Goal: Information Seeking & Learning: Check status

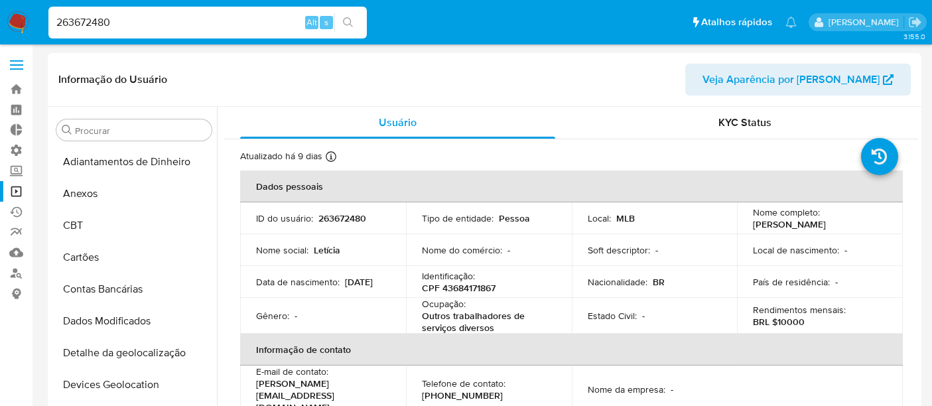
select select "10"
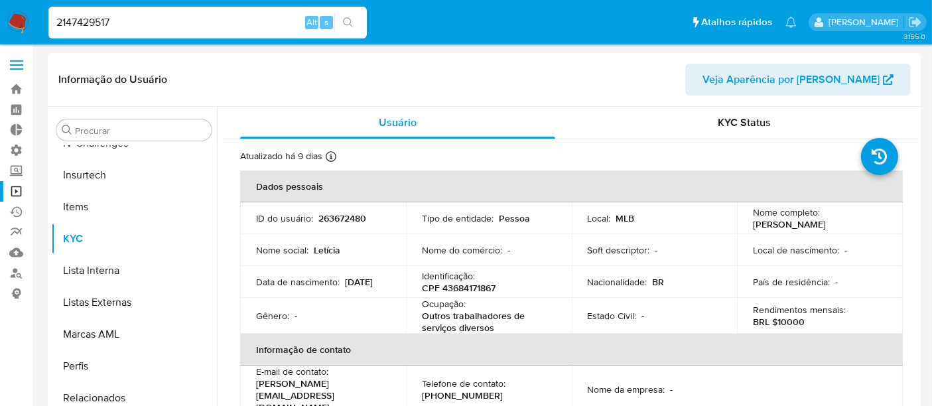
type input "2147429517"
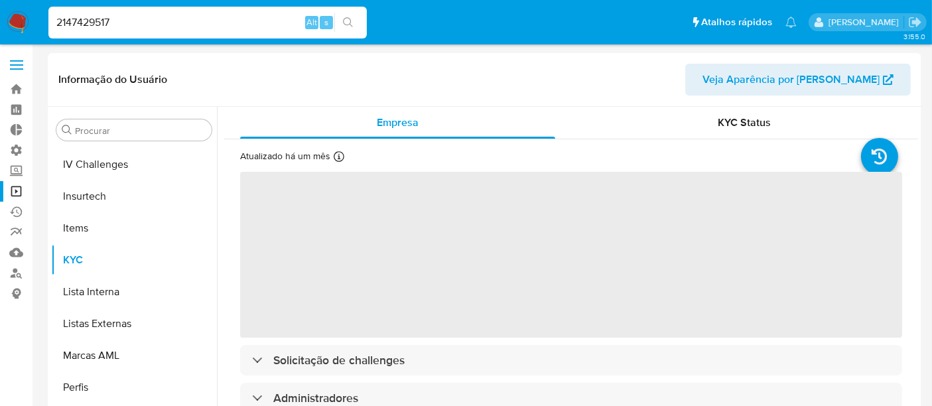
scroll to position [592, 0]
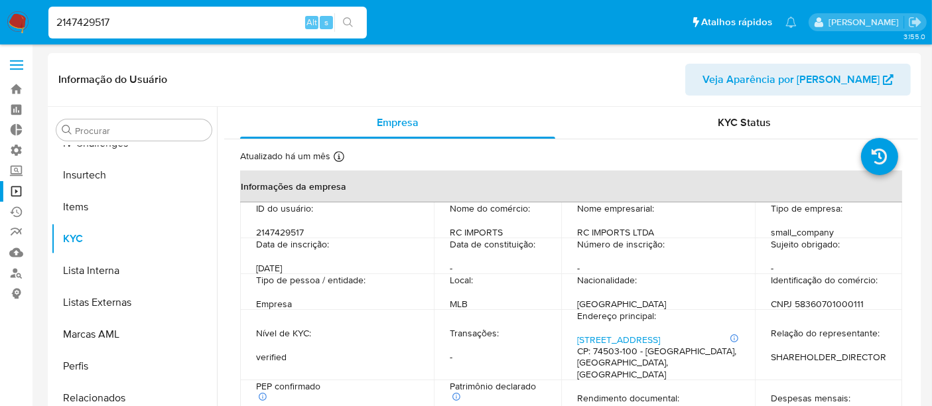
select select "10"
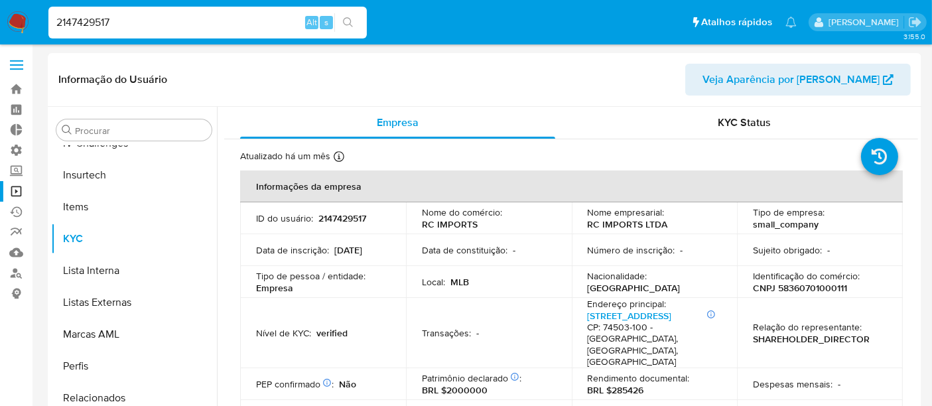
click at [130, 18] on input "2147429517" at bounding box center [207, 22] width 319 height 17
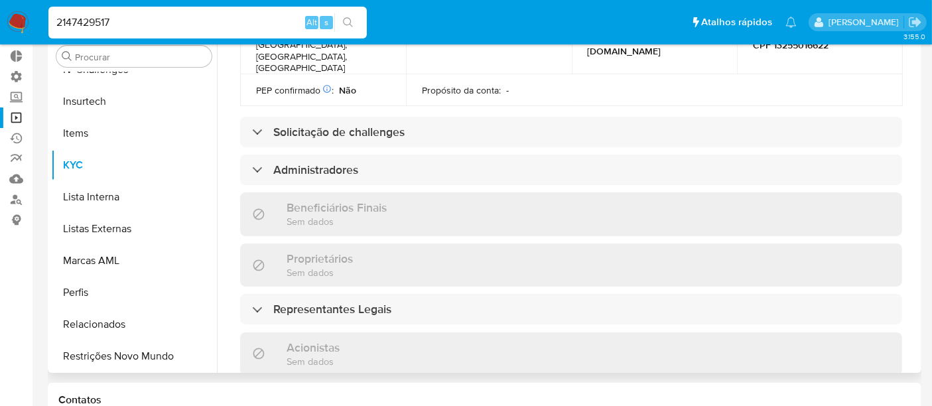
scroll to position [589, 0]
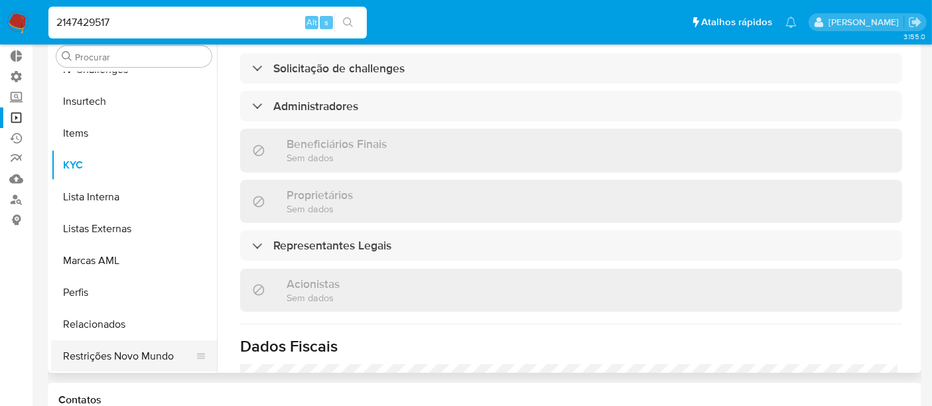
click at [129, 348] on button "Restrições Novo Mundo" at bounding box center [128, 356] width 155 height 32
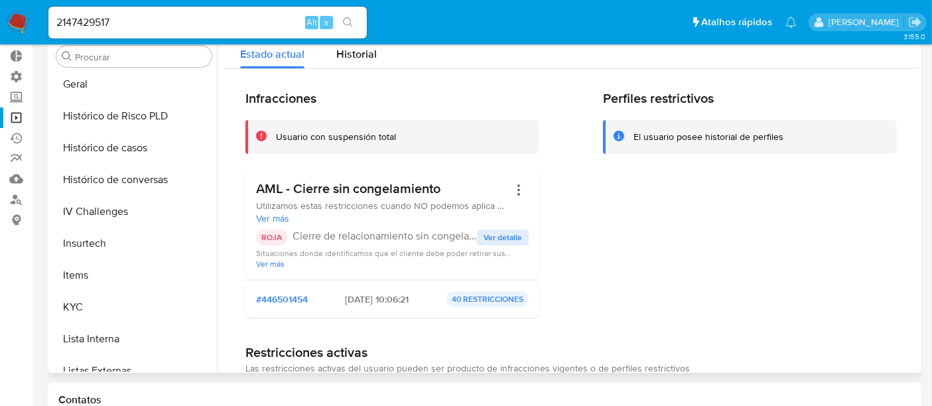
scroll to position [445, 0]
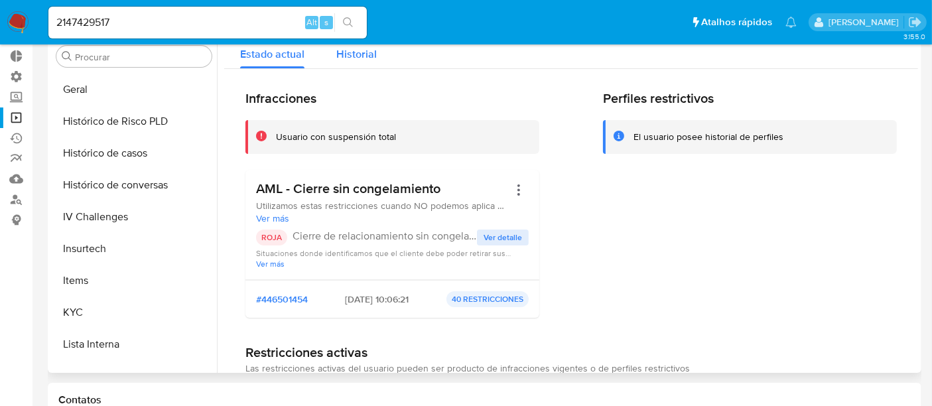
click at [363, 60] on span "Historial" at bounding box center [356, 53] width 40 height 15
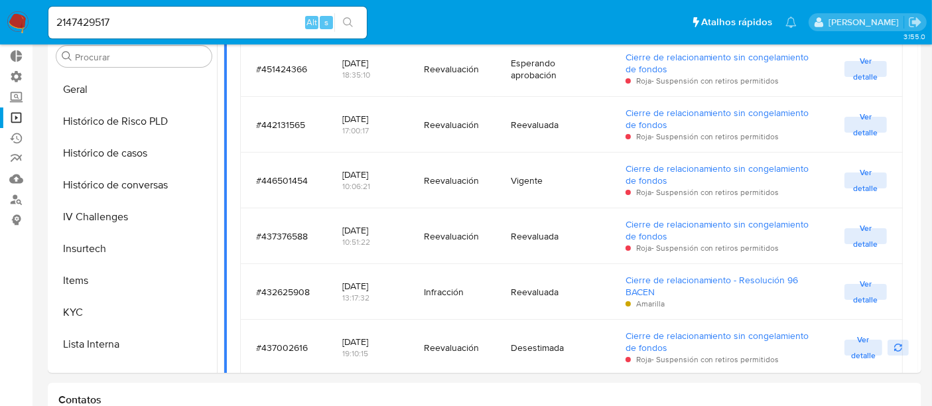
scroll to position [267, 0]
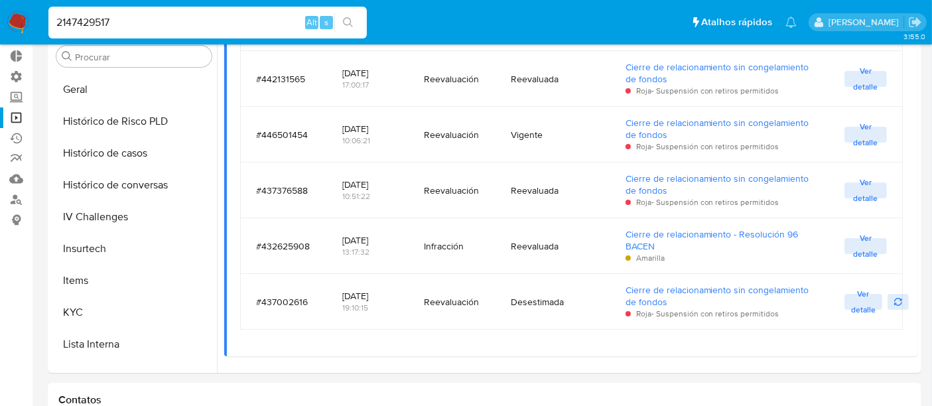
drag, startPoint x: 130, startPoint y: 18, endPoint x: 53, endPoint y: 20, distance: 77.0
click at [53, 20] on input "2147429517" at bounding box center [207, 22] width 319 height 17
paste input "1672663653"
type input "1672663653"
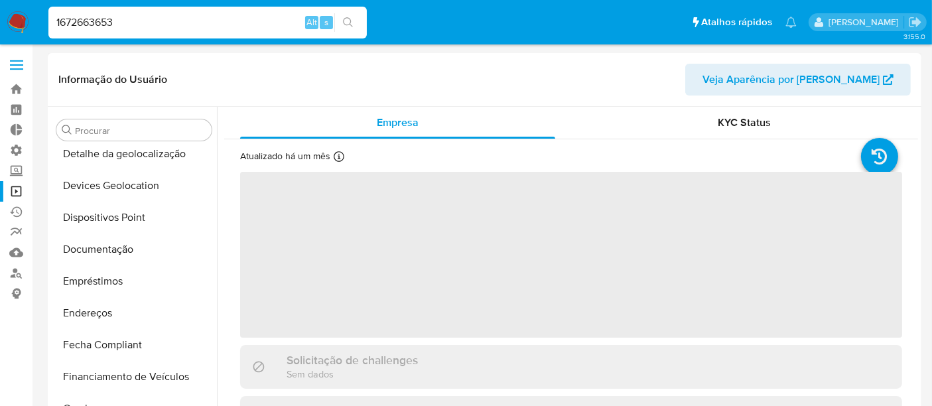
scroll to position [592, 0]
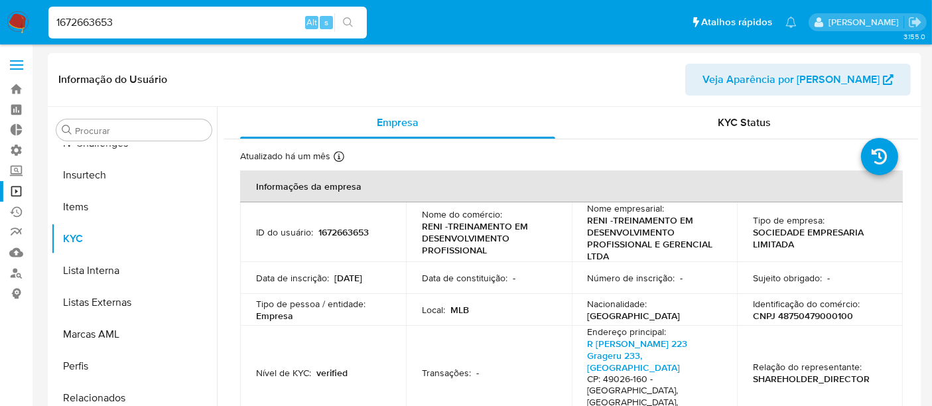
select select "10"
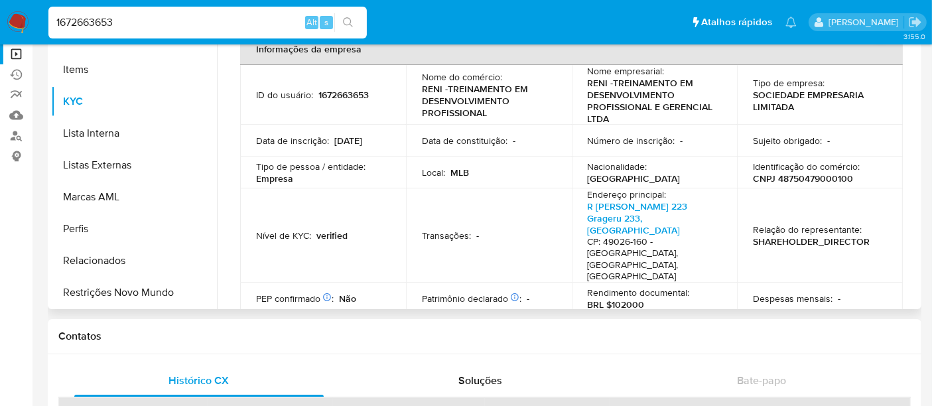
scroll to position [147, 0]
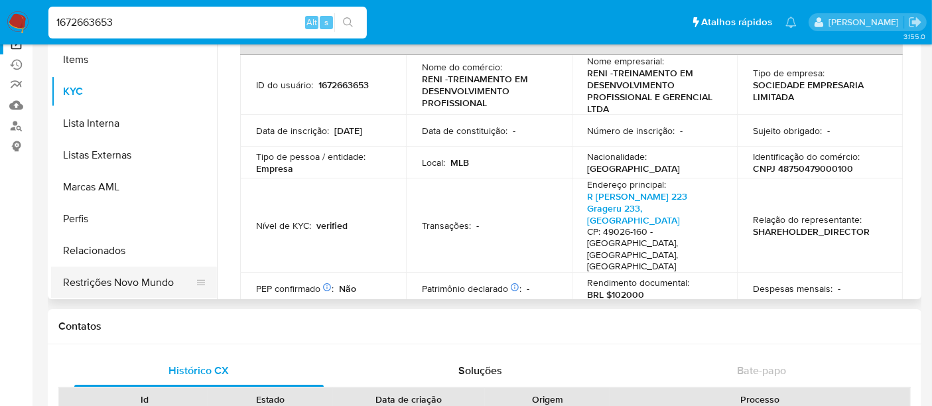
click at [153, 283] on button "Restrições Novo Mundo" at bounding box center [128, 283] width 155 height 32
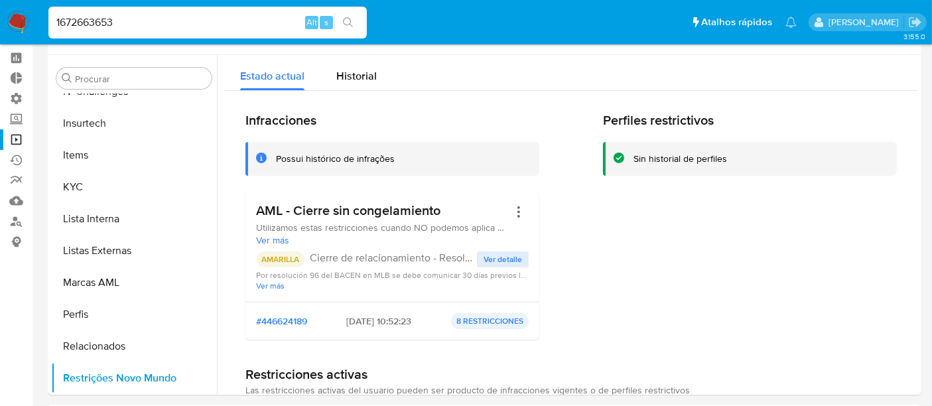
scroll to position [0, 0]
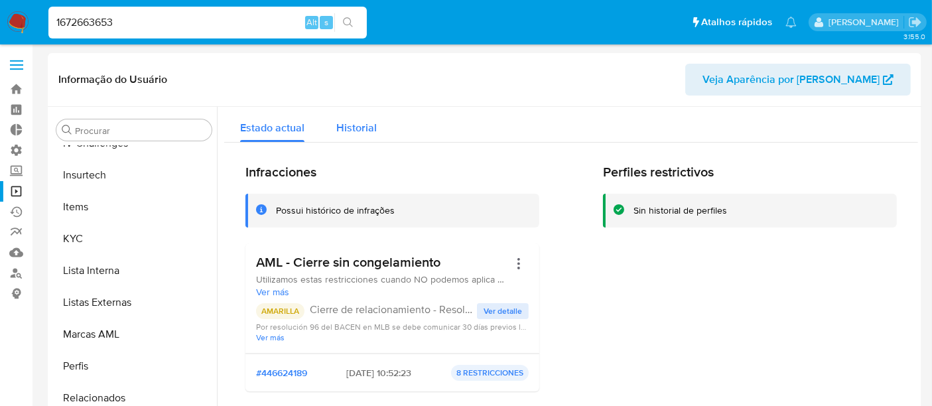
click at [370, 133] on span "Historial" at bounding box center [356, 127] width 40 height 15
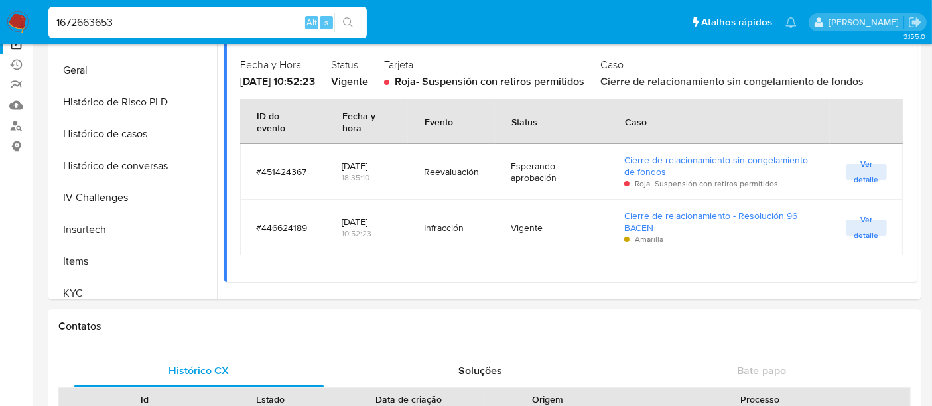
scroll to position [371, 0]
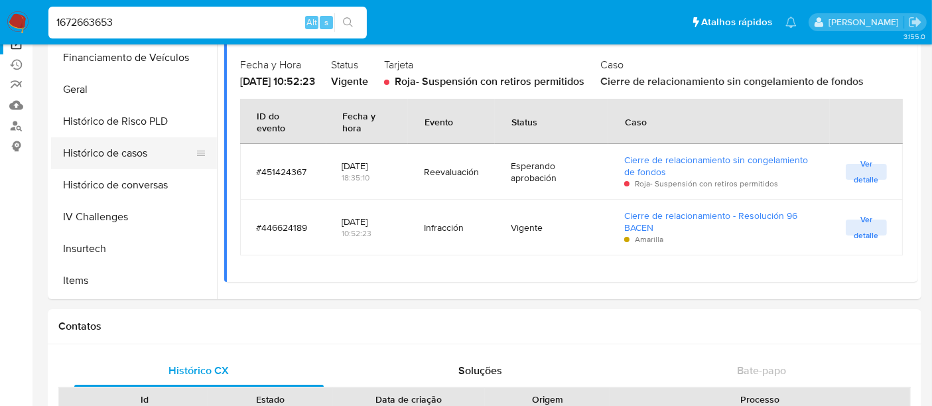
click at [127, 150] on button "Histórico de casos" at bounding box center [128, 153] width 155 height 32
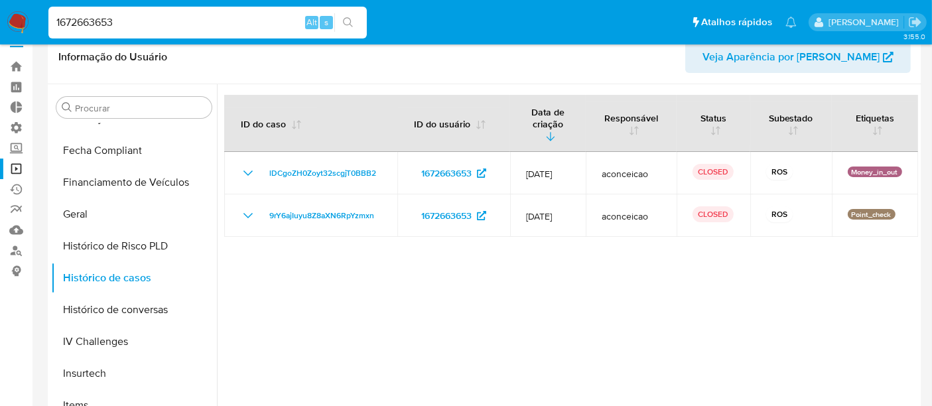
scroll to position [0, 0]
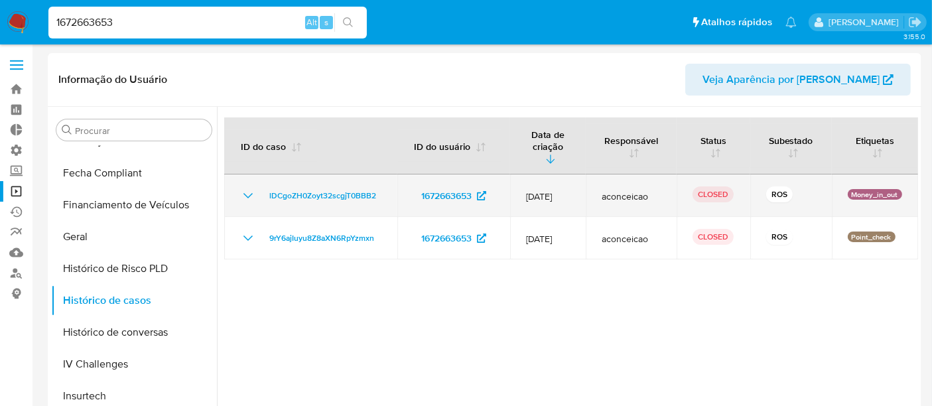
click at [247, 188] on icon "Mostrar/Ocultar" at bounding box center [248, 196] width 16 height 16
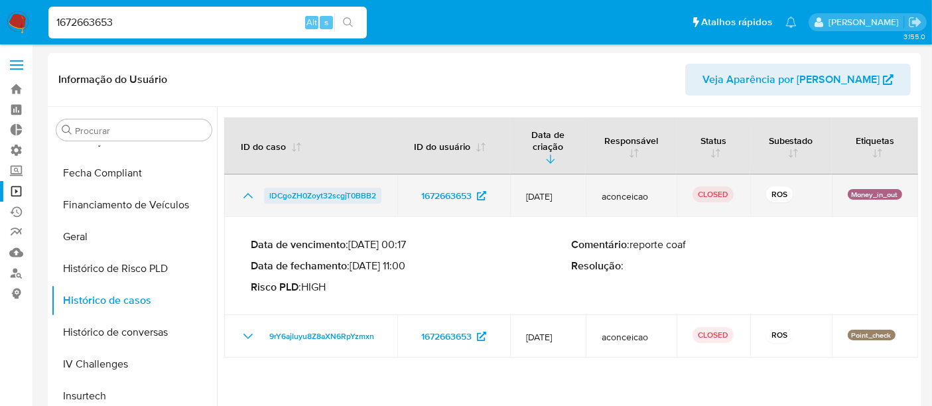
click at [300, 188] on span "lDCgoZH0Zoyt32scgjT0BBB2" at bounding box center [322, 196] width 107 height 16
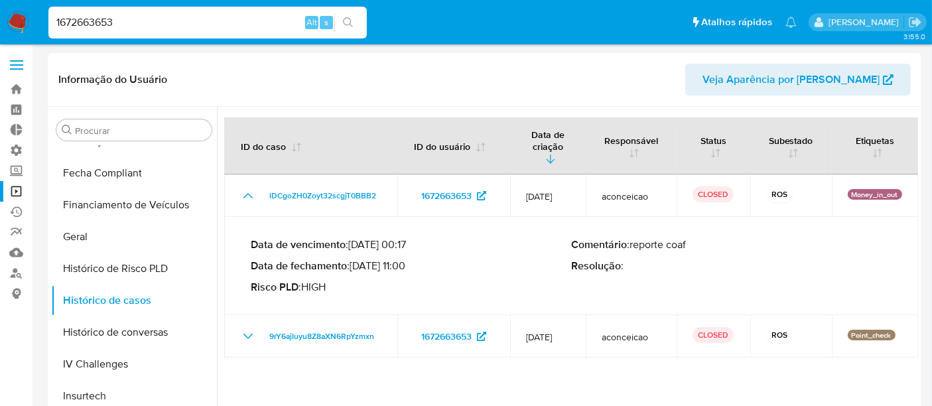
drag, startPoint x: 155, startPoint y: 21, endPoint x: 21, endPoint y: 21, distance: 133.4
click at [21, 21] on nav "Pausado Ver notificaciones 1672663653 Alt s Atalhos rápidos Presiona las siguie…" at bounding box center [466, 22] width 932 height 44
paste input "2327027074"
type input "2327027074"
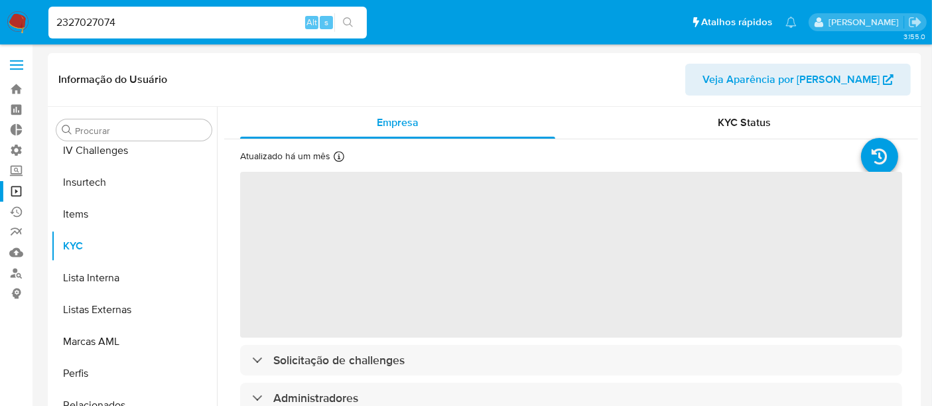
scroll to position [592, 0]
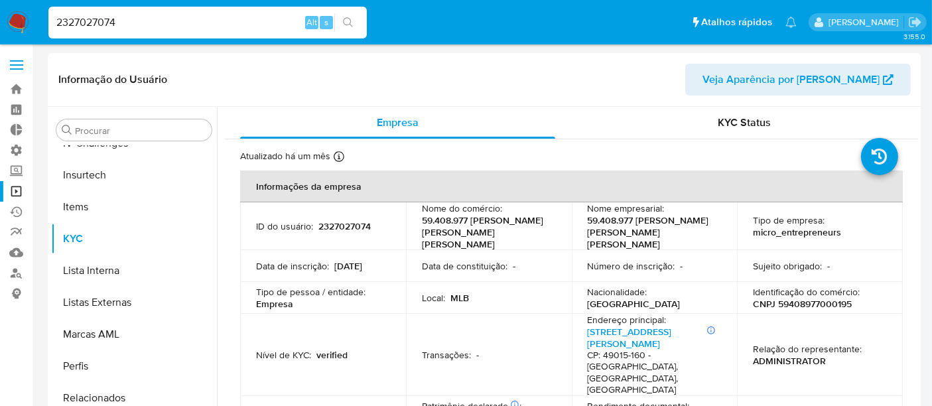
select select "10"
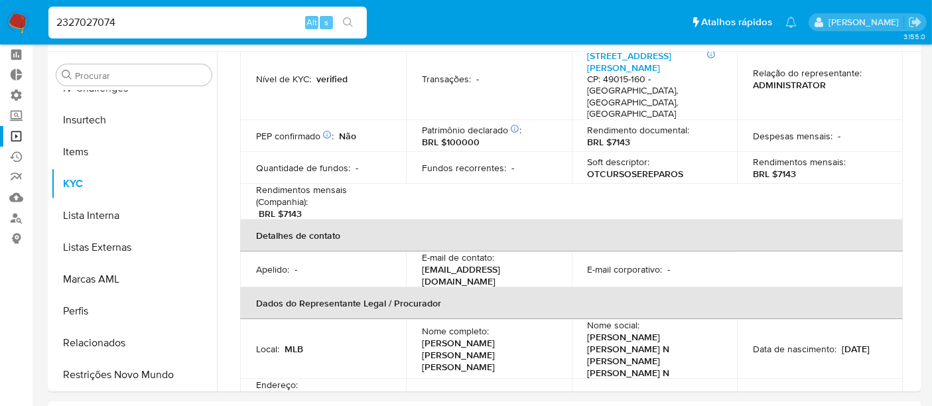
scroll to position [60, 0]
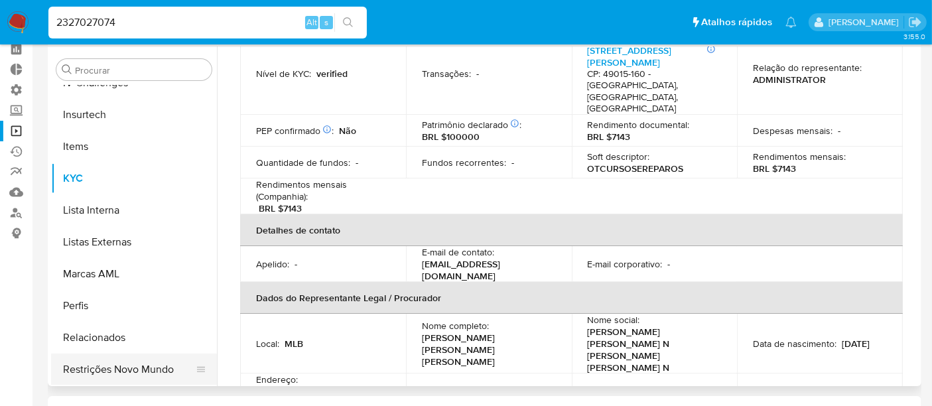
click at [155, 373] on button "Restrições Novo Mundo" at bounding box center [128, 370] width 155 height 32
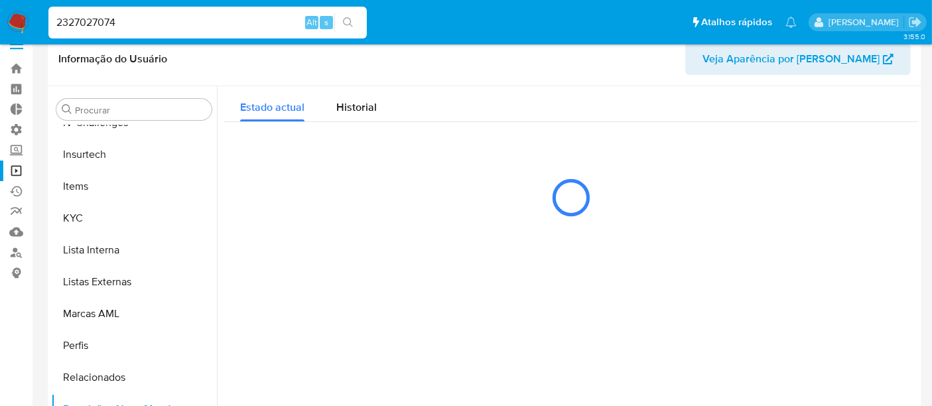
scroll to position [0, 0]
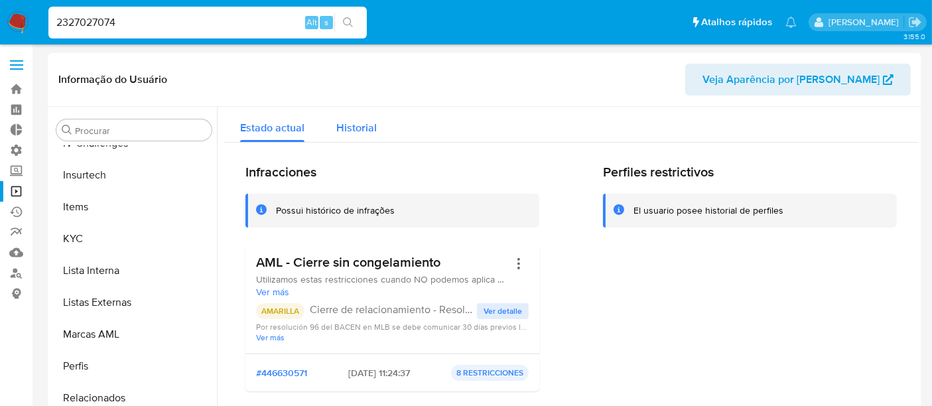
click at [350, 122] on span "Historial" at bounding box center [356, 127] width 40 height 15
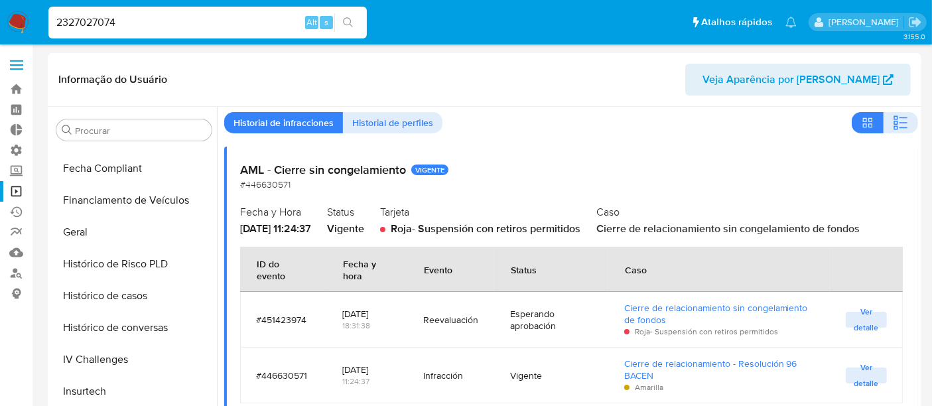
scroll to position [371, 0]
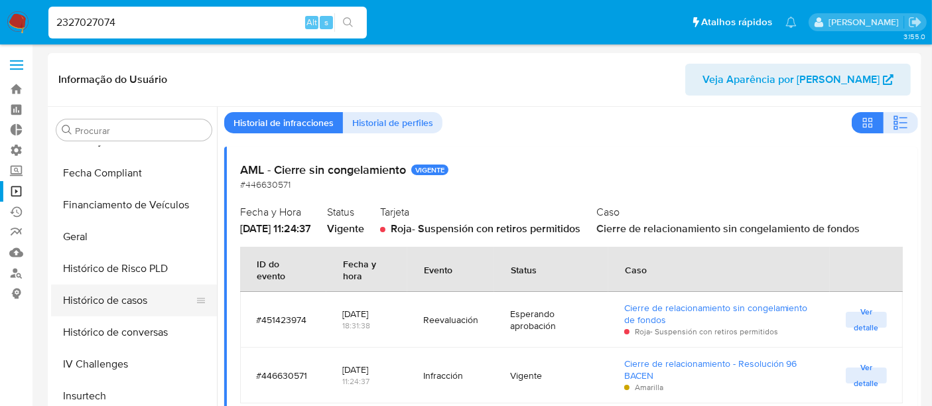
click at [96, 299] on button "Histórico de casos" at bounding box center [128, 301] width 155 height 32
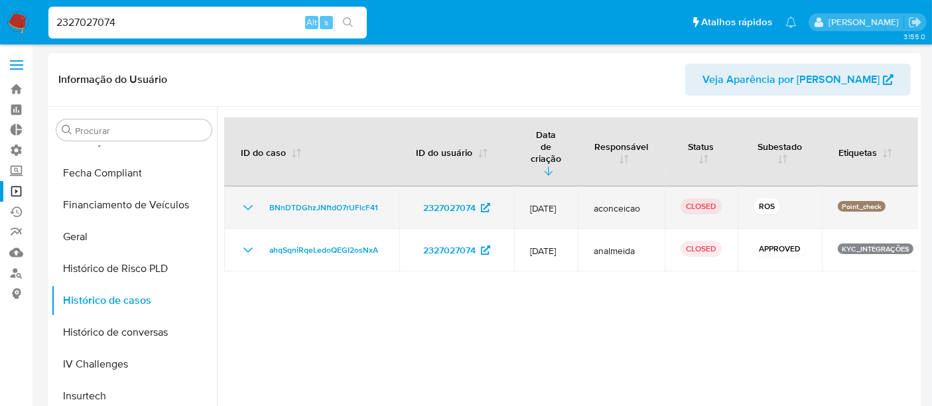
click at [248, 200] on icon "Mostrar/Ocultar" at bounding box center [248, 208] width 16 height 16
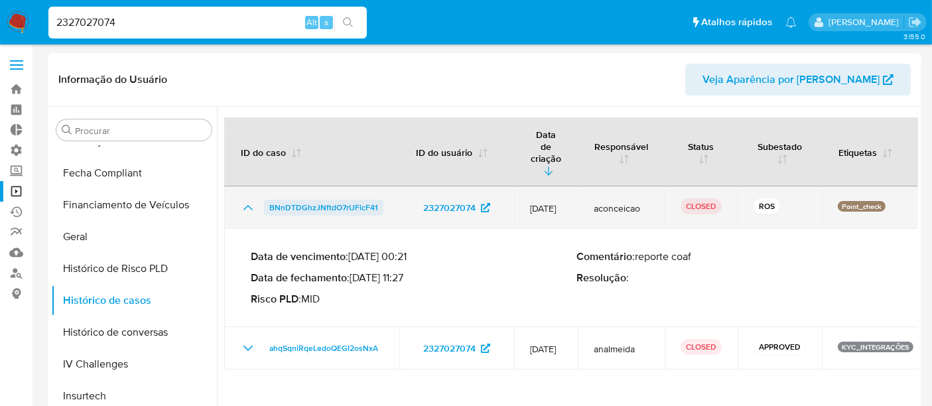
click at [287, 200] on span "BNnDTDGhzJNftdO7rUFlcF41" at bounding box center [323, 208] width 109 height 16
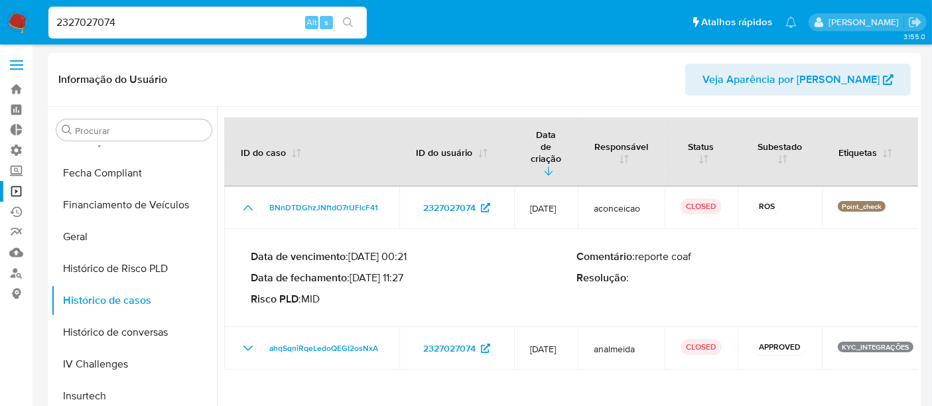
drag, startPoint x: 34, startPoint y: 24, endPoint x: 0, endPoint y: 20, distance: 34.1
click at [0, 20] on nav "Pausado Ver notificaciones 2327027074 Alt s Atalhos rápidos Presiona las siguie…" at bounding box center [466, 22] width 932 height 44
paste input "1234715860"
type input "1234715860"
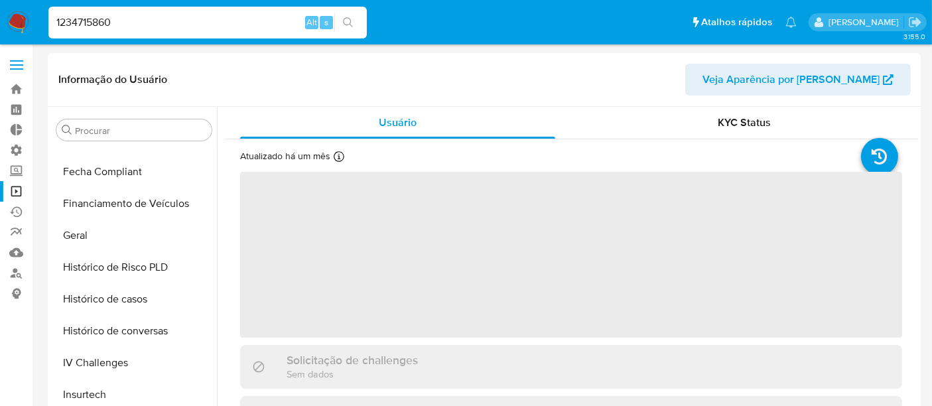
scroll to position [592, 0]
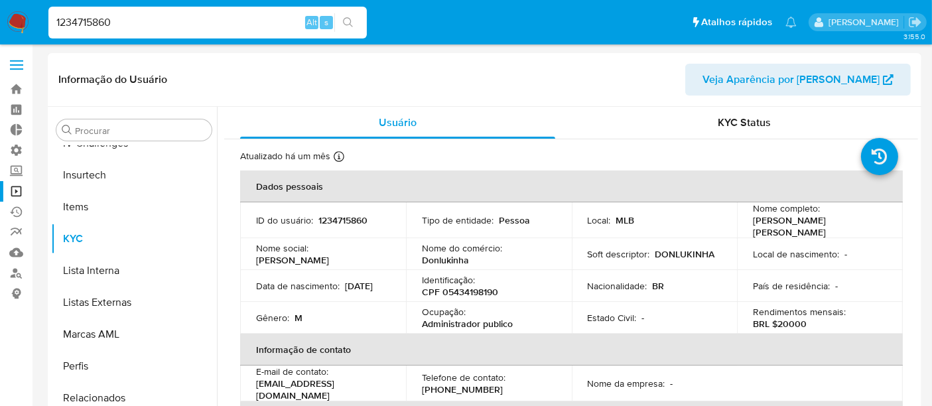
select select "10"
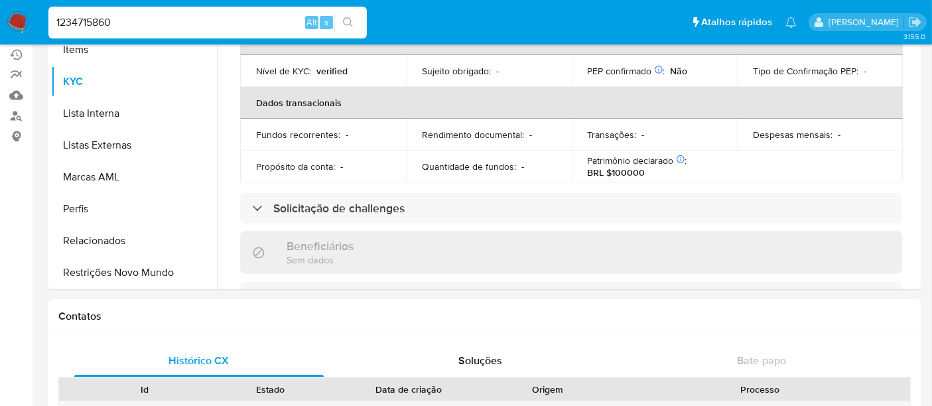
scroll to position [161, 0]
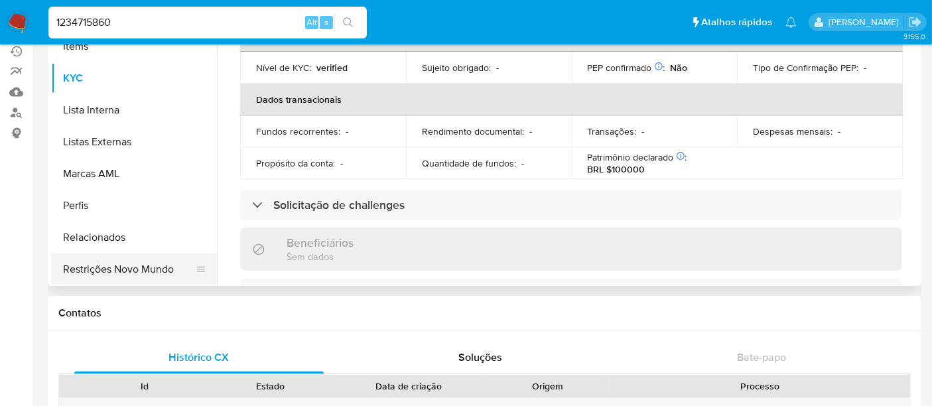
click at [66, 268] on button "Restrições Novo Mundo" at bounding box center [128, 270] width 155 height 32
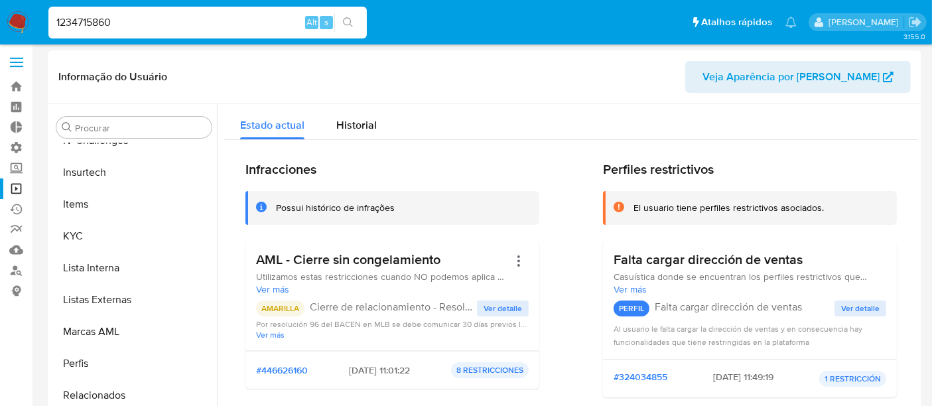
scroll to position [0, 0]
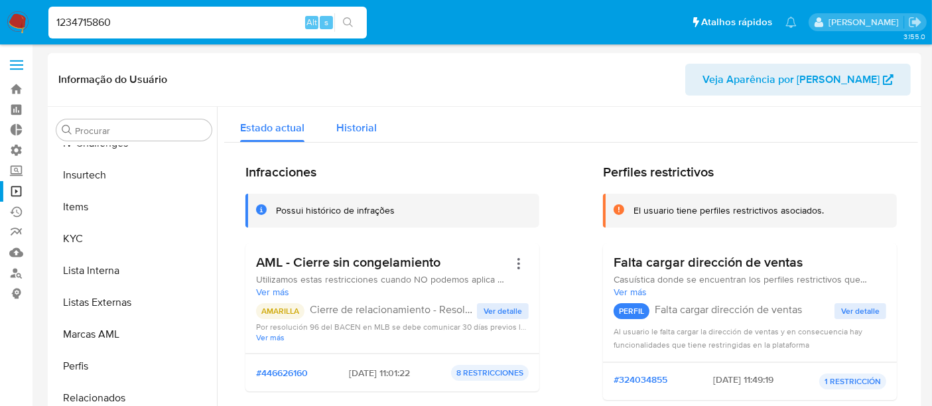
click at [364, 127] on span "Historial" at bounding box center [356, 127] width 40 height 15
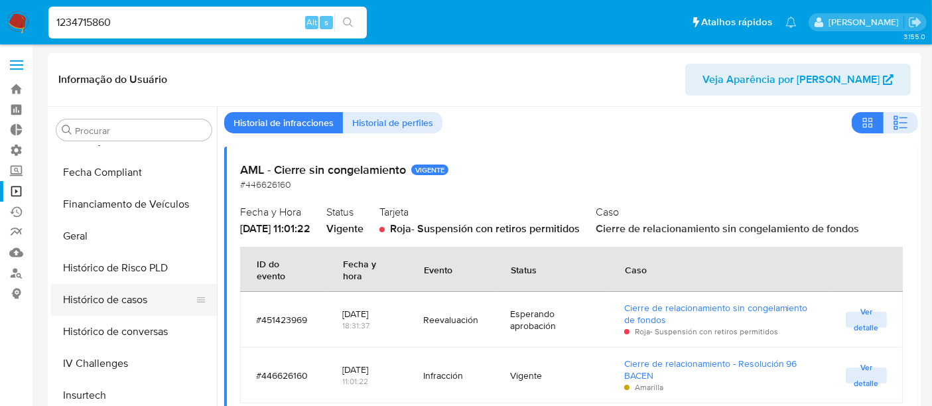
scroll to position [371, 0]
click at [119, 296] on button "Histórico de casos" at bounding box center [128, 301] width 155 height 32
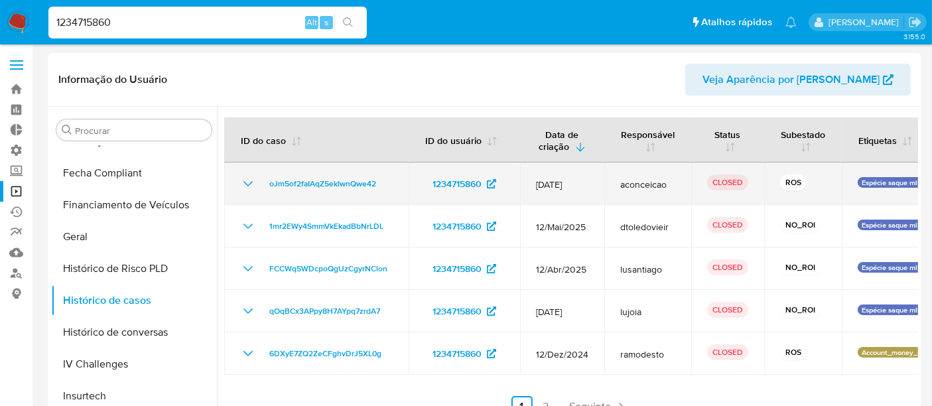
click at [246, 183] on icon "Mostrar/Ocultar" at bounding box center [248, 184] width 16 height 16
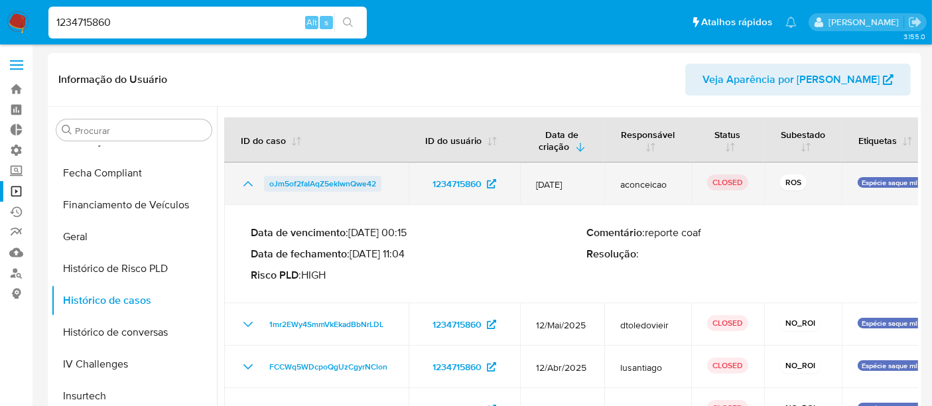
click at [288, 181] on span "oJm5of2faIAqZ5ekIwnQwe42" at bounding box center [322, 184] width 107 height 16
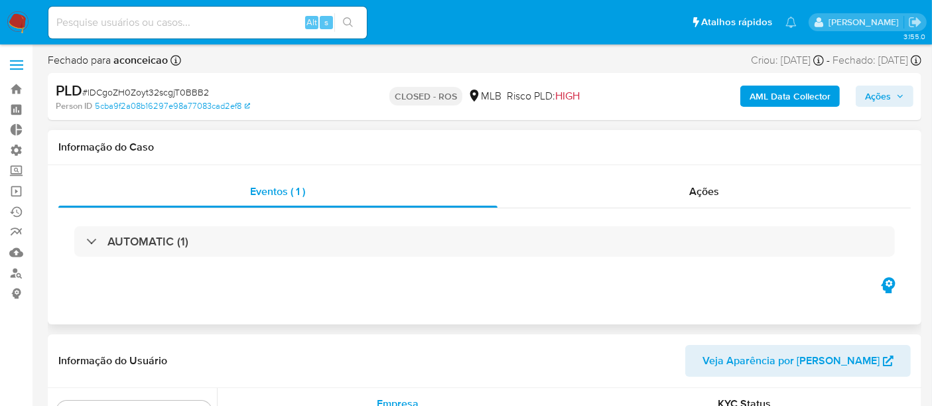
scroll to position [592, 0]
select select "10"
drag, startPoint x: 91, startPoint y: 92, endPoint x: 108, endPoint y: 90, distance: 17.4
click at [108, 90] on span "# lDCgoZH0Zoyt32scgjT0BBB2" at bounding box center [145, 92] width 127 height 13
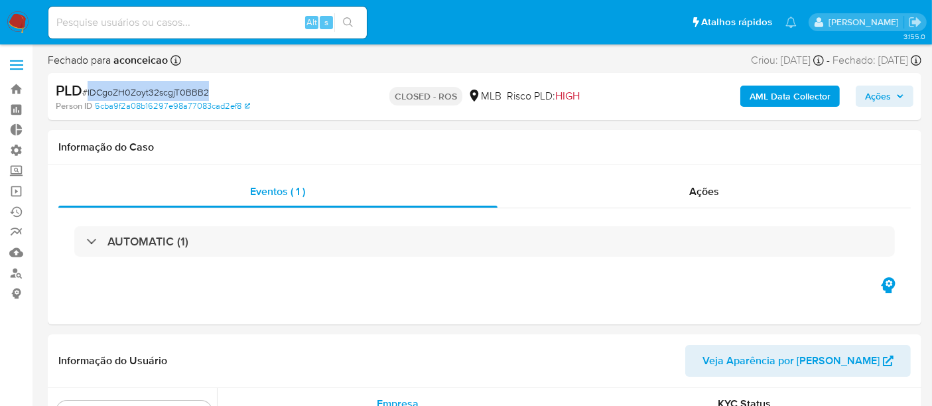
drag, startPoint x: 88, startPoint y: 93, endPoint x: 208, endPoint y: 96, distance: 120.2
click at [208, 96] on div "PLD # lDCgoZH0Zoyt32scgjT0BBB2" at bounding box center [196, 91] width 281 height 20
copy span "lDCgoZH0Zoyt32scgjT0BBB2"
select select "10"
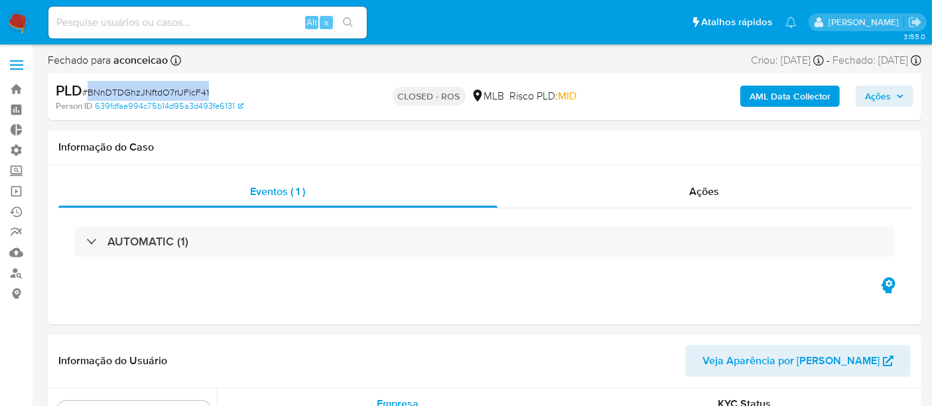
drag, startPoint x: 87, startPoint y: 92, endPoint x: 218, endPoint y: 92, distance: 130.7
click at [218, 92] on div "PLD # BNnDTDGhzJNftdO7rUFlcF41" at bounding box center [196, 91] width 281 height 20
copy span "BNnDTDGhzJNftdO7rUFlcF41"
select select "10"
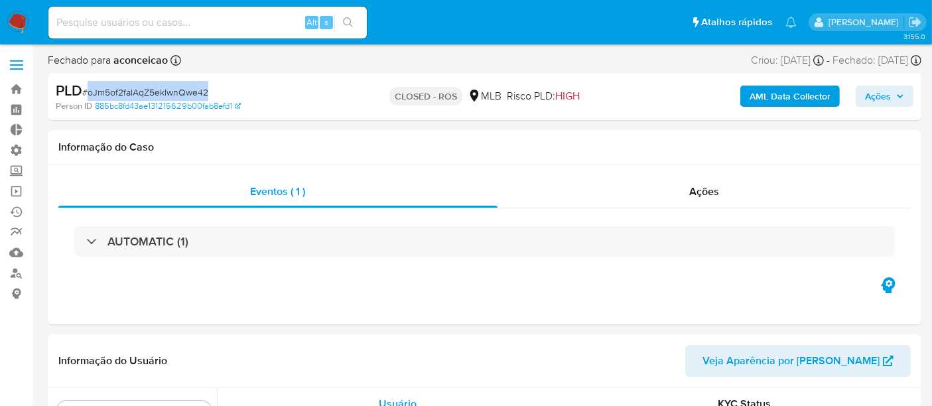
drag, startPoint x: 89, startPoint y: 91, endPoint x: 208, endPoint y: 92, distance: 119.5
click at [208, 92] on div "PLD # oJm5of2faIAqZ5ekIwnQwe42" at bounding box center [196, 91] width 281 height 20
